Goal: Information Seeking & Learning: Learn about a topic

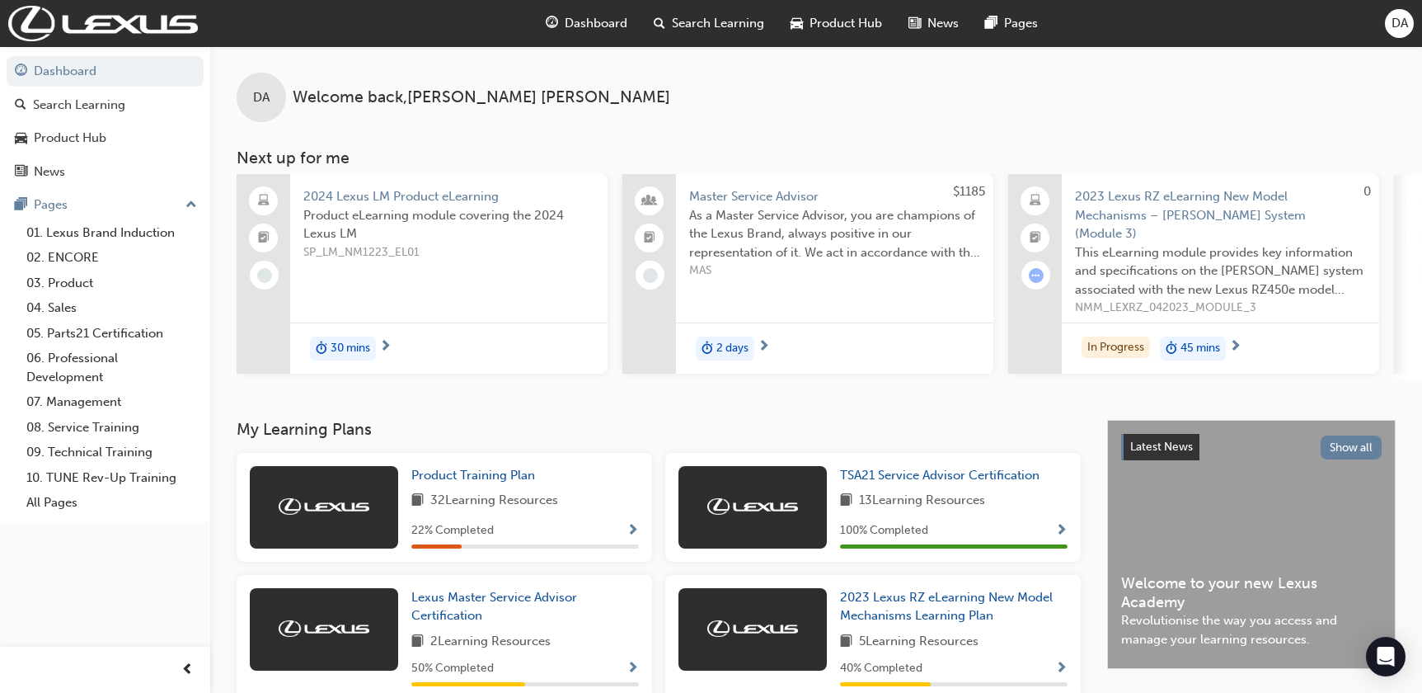
scroll to position [20, 0]
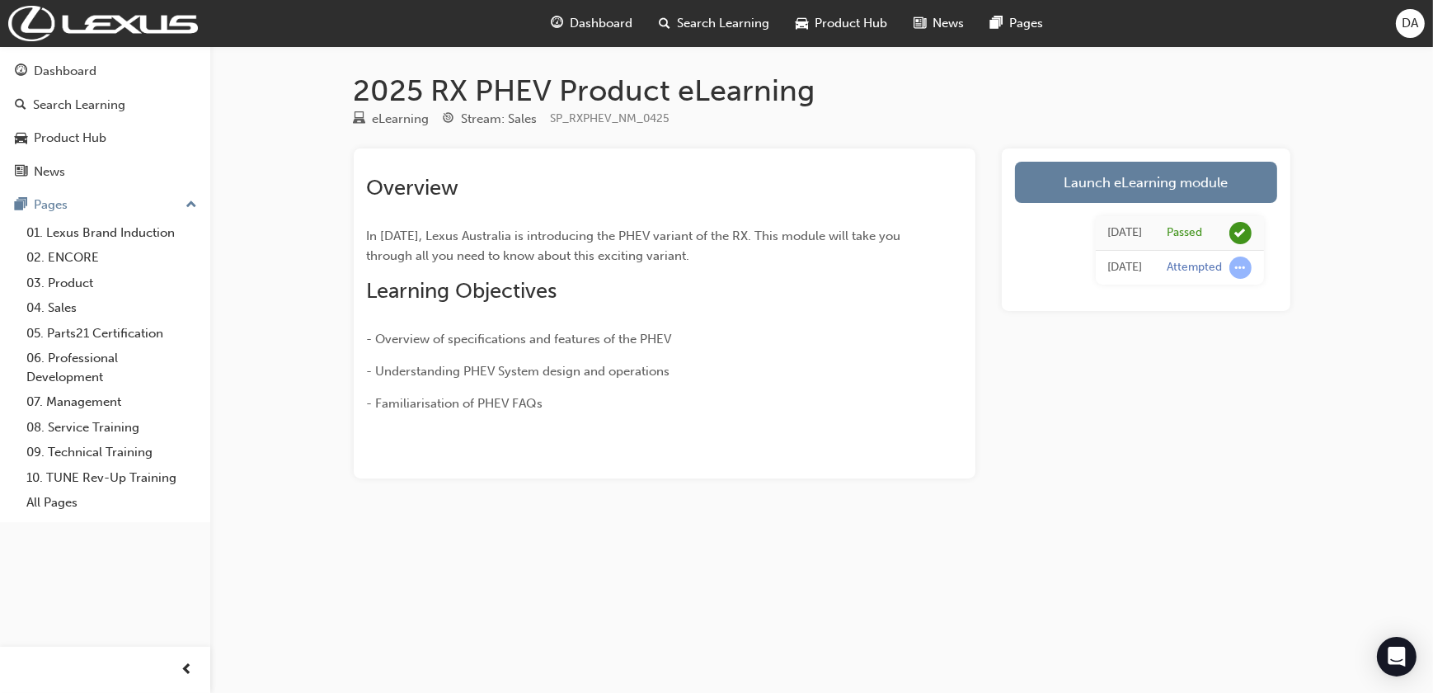
click at [1078, 520] on div "2025 RX PHEV Product eLearning eLearning Stream: Sales SP_RXPHEV_NM_0425 Overvi…" at bounding box center [821, 302] width 989 height 458
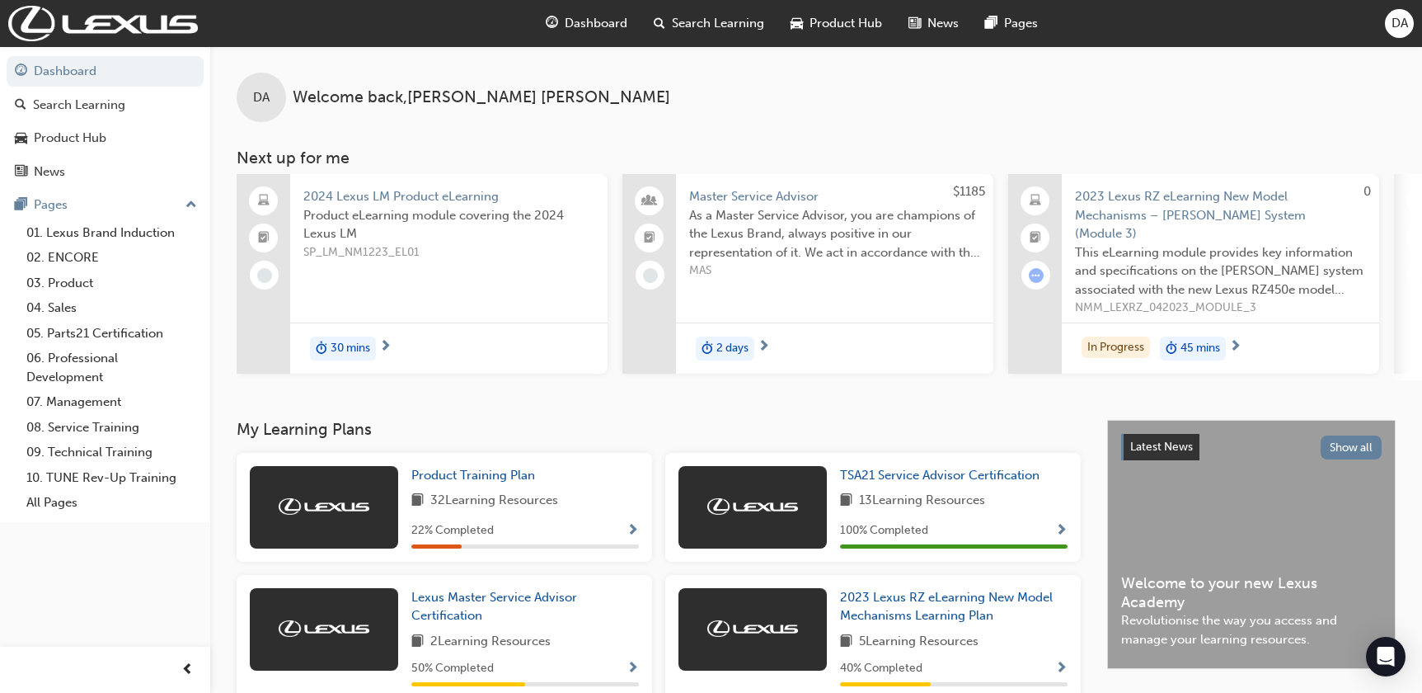
scroll to position [20, 0]
